Goal: Task Accomplishment & Management: Manage account settings

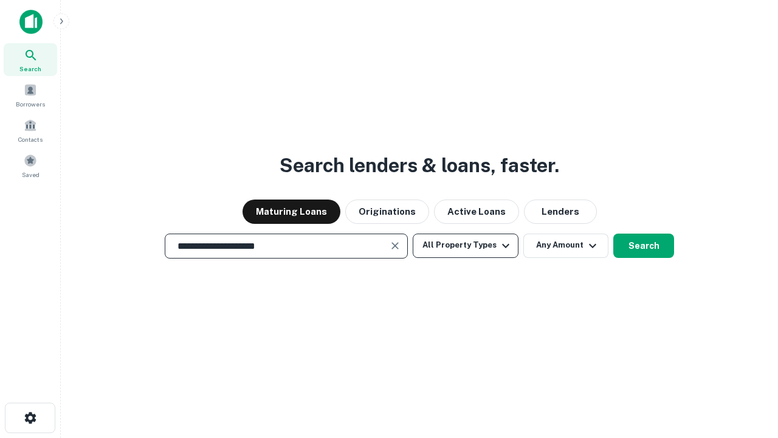
type input "**********"
click at [466, 245] on button "All Property Types" at bounding box center [466, 245] width 106 height 24
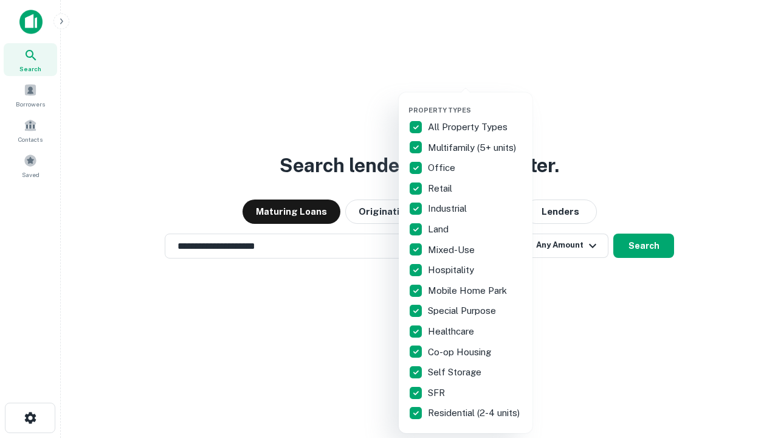
click at [475, 102] on button "button" at bounding box center [476, 102] width 134 height 1
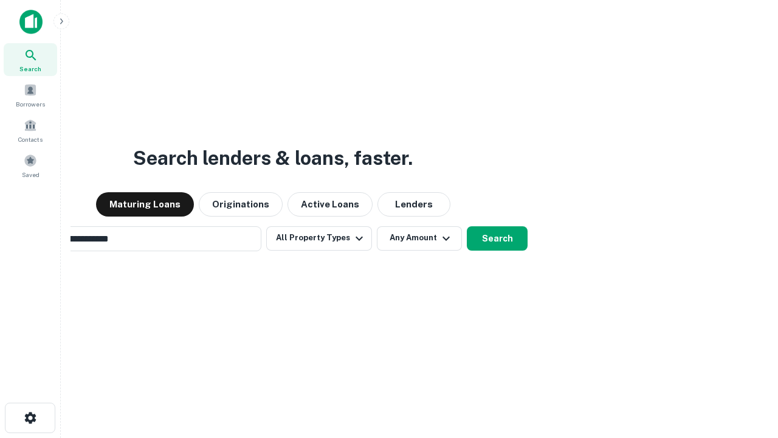
scroll to position [19, 0]
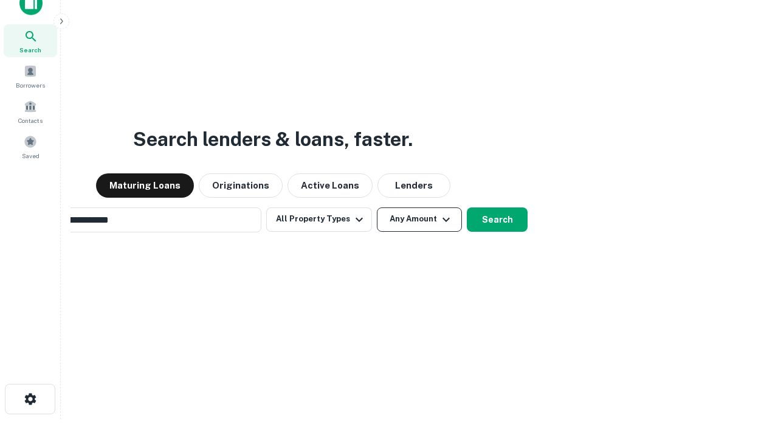
click at [377, 207] on button "Any Amount" at bounding box center [419, 219] width 85 height 24
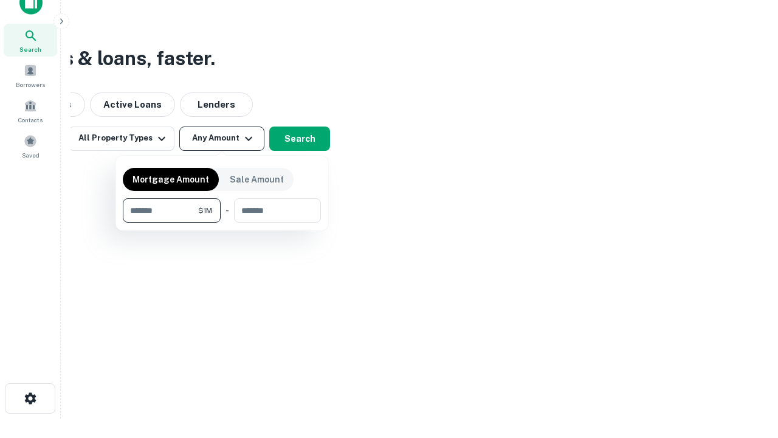
type input "*******"
click at [222, 223] on button "button" at bounding box center [222, 223] width 198 height 1
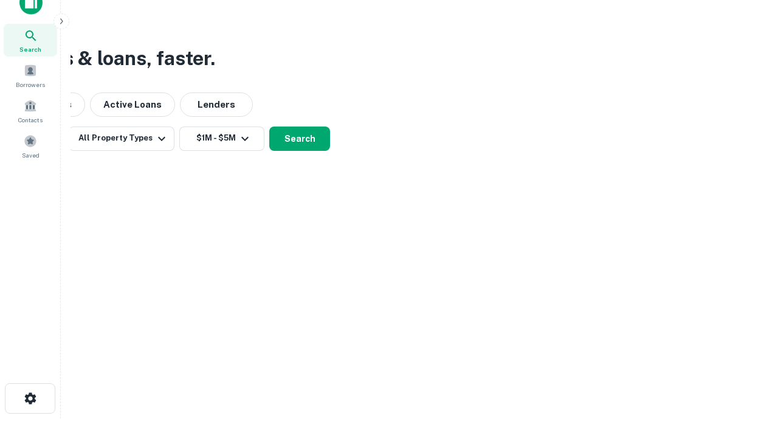
scroll to position [7, 224]
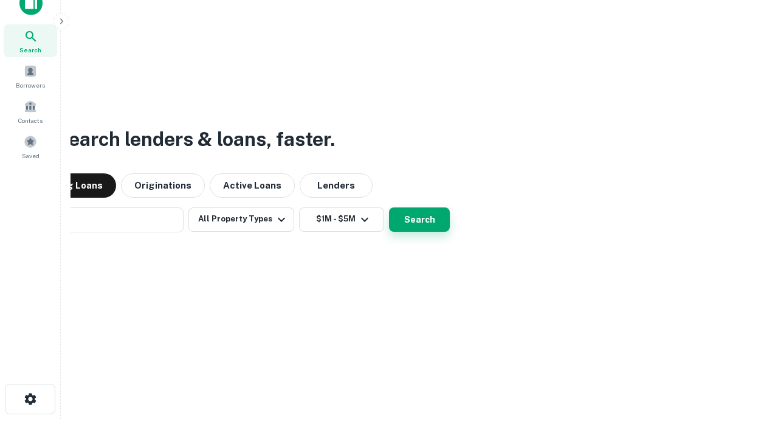
click at [389, 207] on button "Search" at bounding box center [419, 219] width 61 height 24
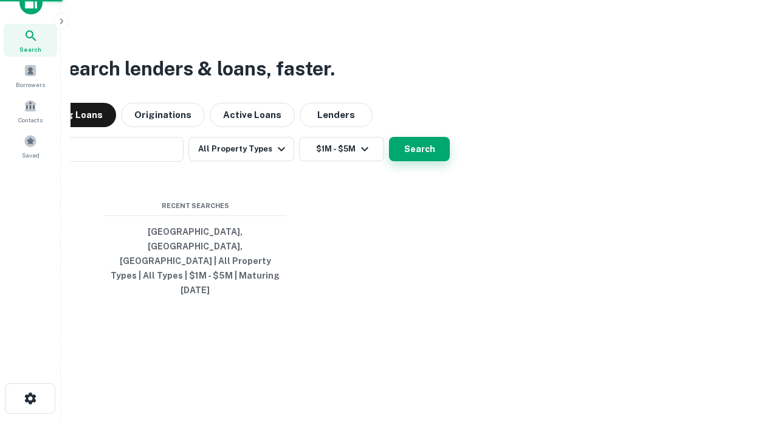
scroll to position [32, 344]
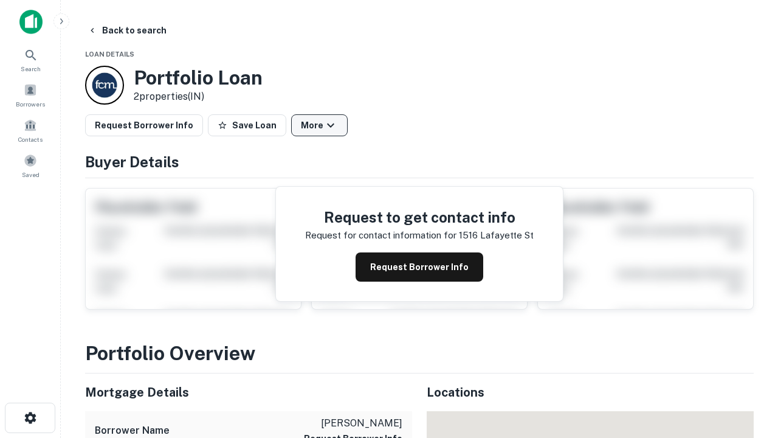
click at [319, 125] on button "More" at bounding box center [319, 125] width 57 height 22
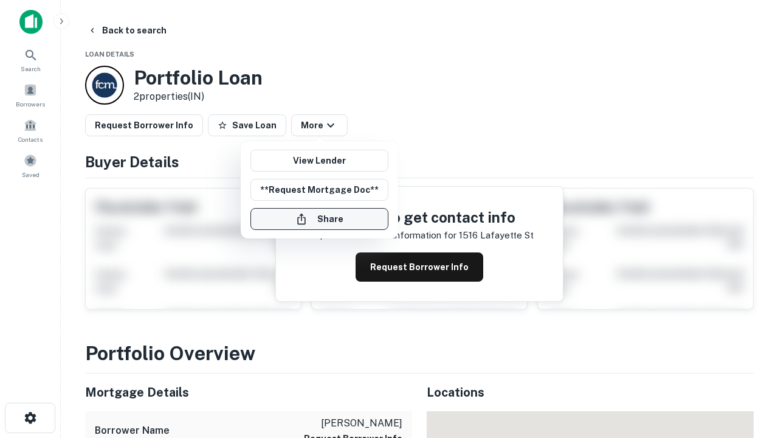
click at [319, 219] on button "Share" at bounding box center [320, 219] width 138 height 22
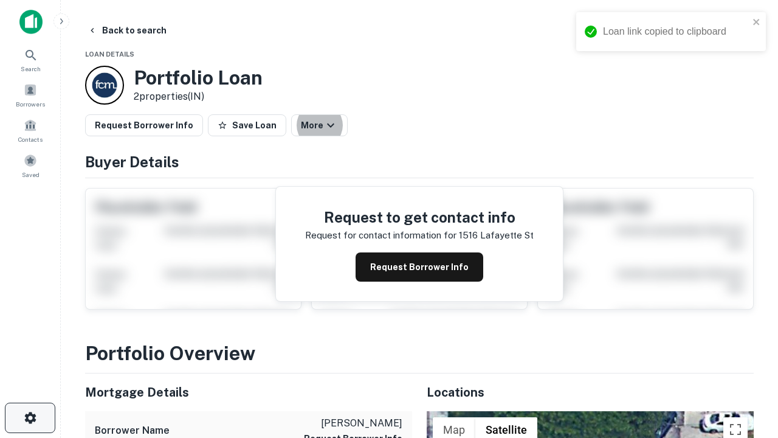
click at [30, 418] on icon "button" at bounding box center [30, 417] width 15 height 15
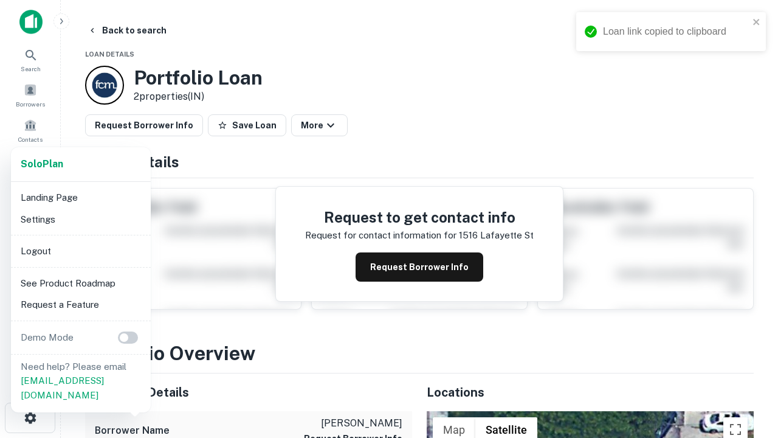
click at [80, 251] on li "Logout" at bounding box center [81, 251] width 130 height 22
